Goal: Navigation & Orientation: Find specific page/section

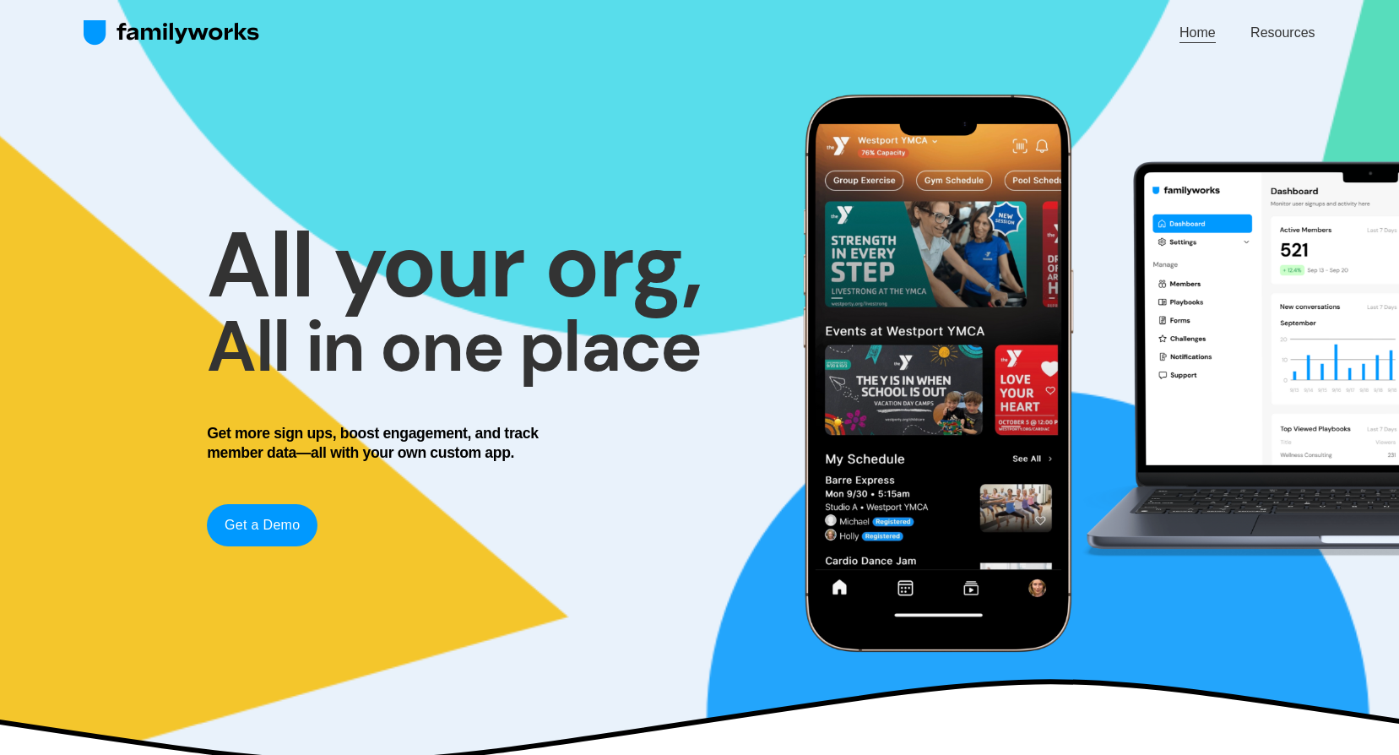
click at [1280, 30] on link "Resources" at bounding box center [1282, 33] width 64 height 23
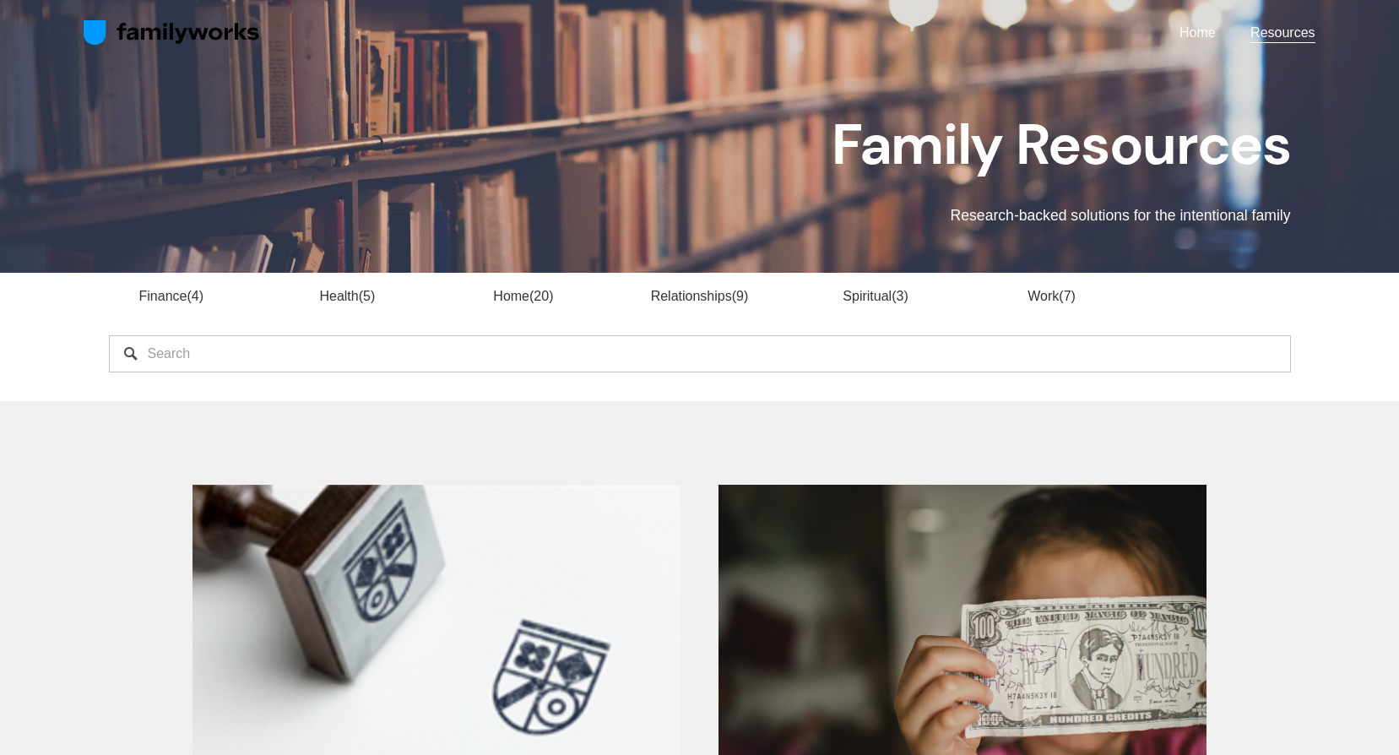
click at [1212, 27] on link "Home" at bounding box center [1197, 33] width 36 height 23
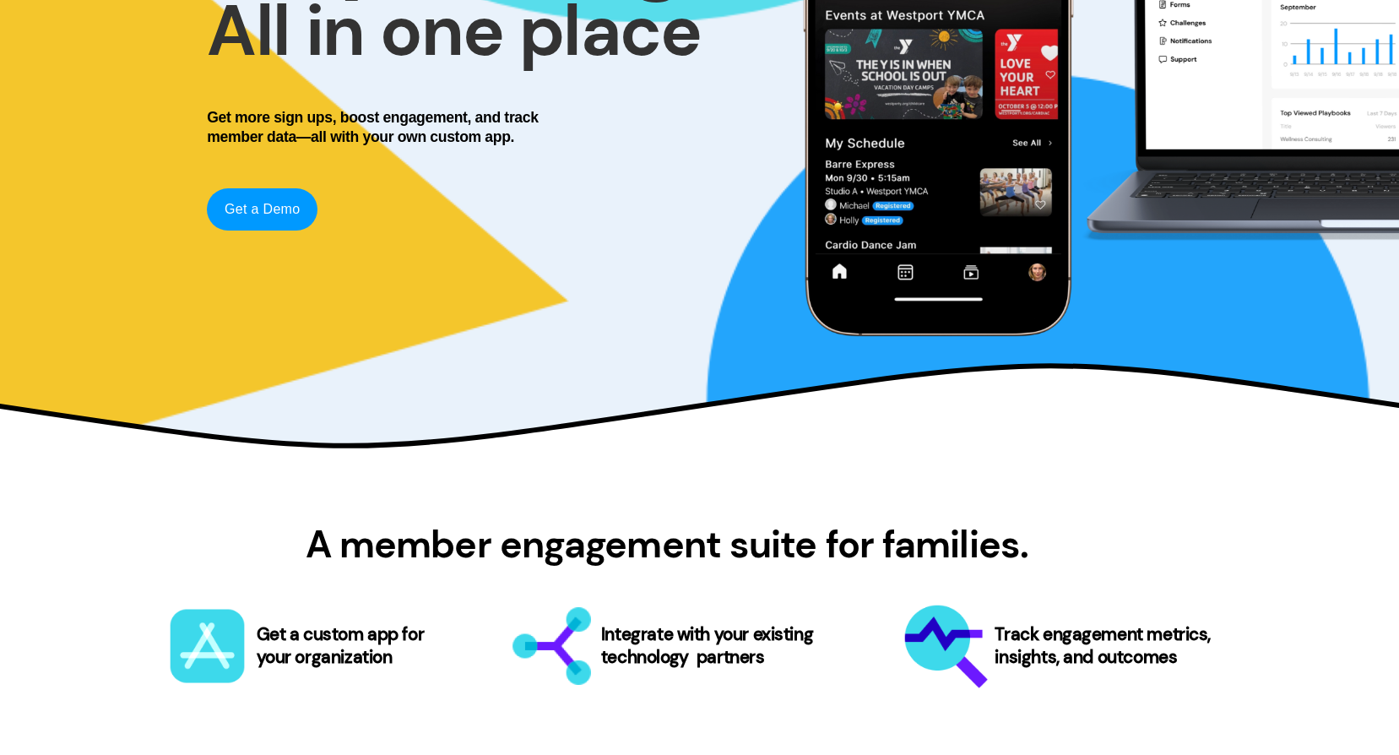
scroll to position [301, 0]
